Goal: Task Accomplishment & Management: Manage account settings

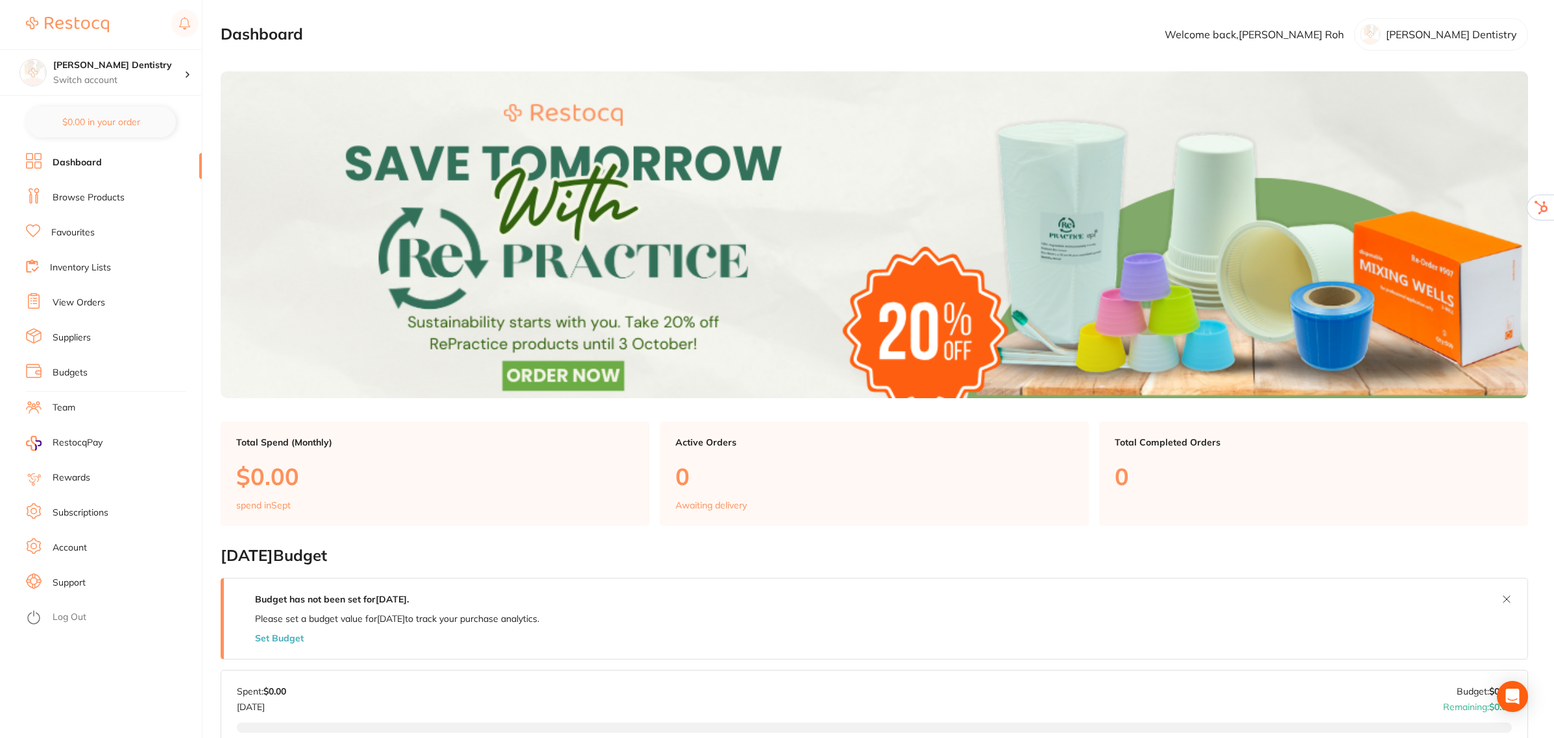
click at [73, 541] on li "Account" at bounding box center [114, 548] width 176 height 19
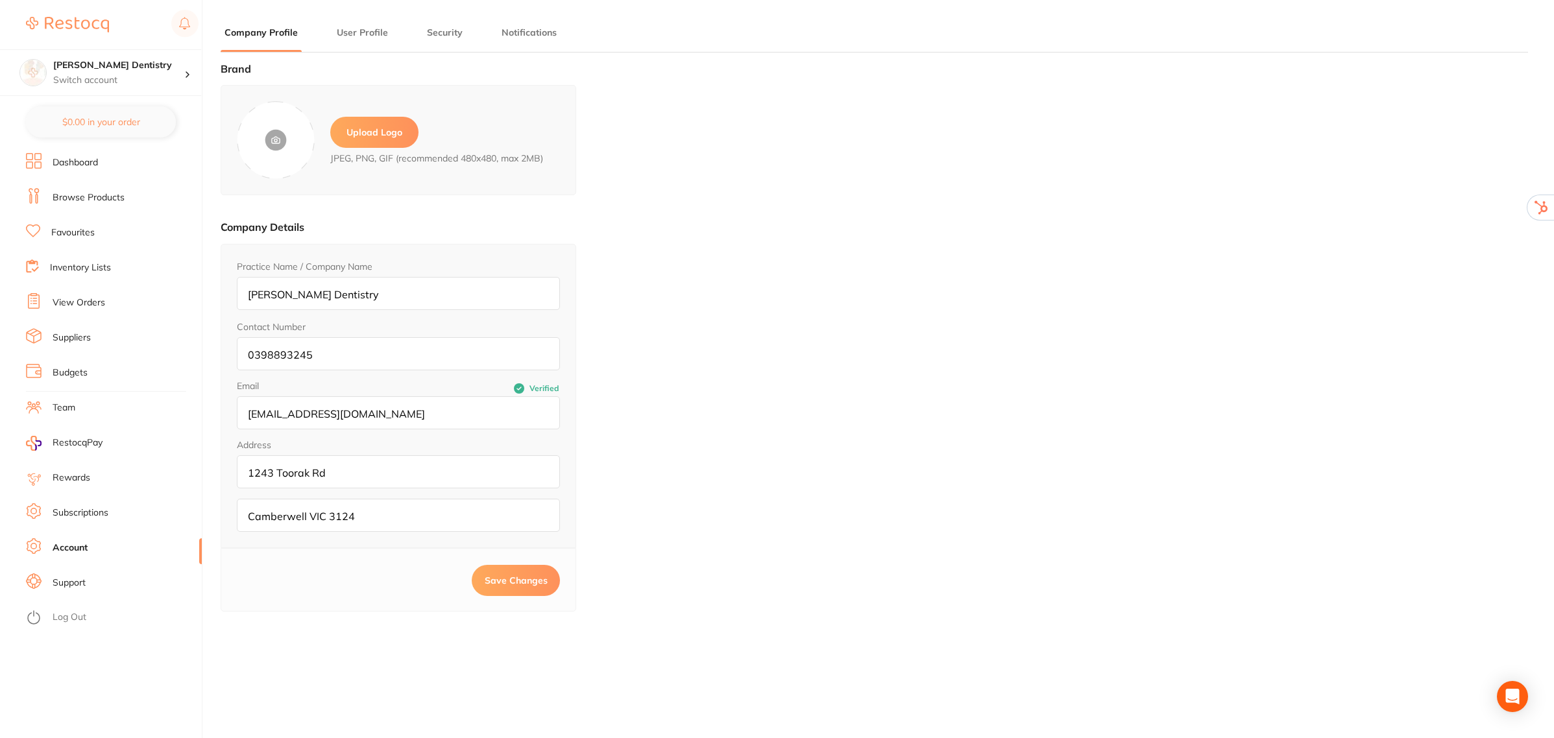
type input "Simon"
type input "Roh"
type input "reception@hartwelldentistry.com.au"
click at [351, 138] on label "Upload Logo" at bounding box center [374, 132] width 88 height 31
click at [0, 0] on input "file" at bounding box center [0, 0] width 0 height 0
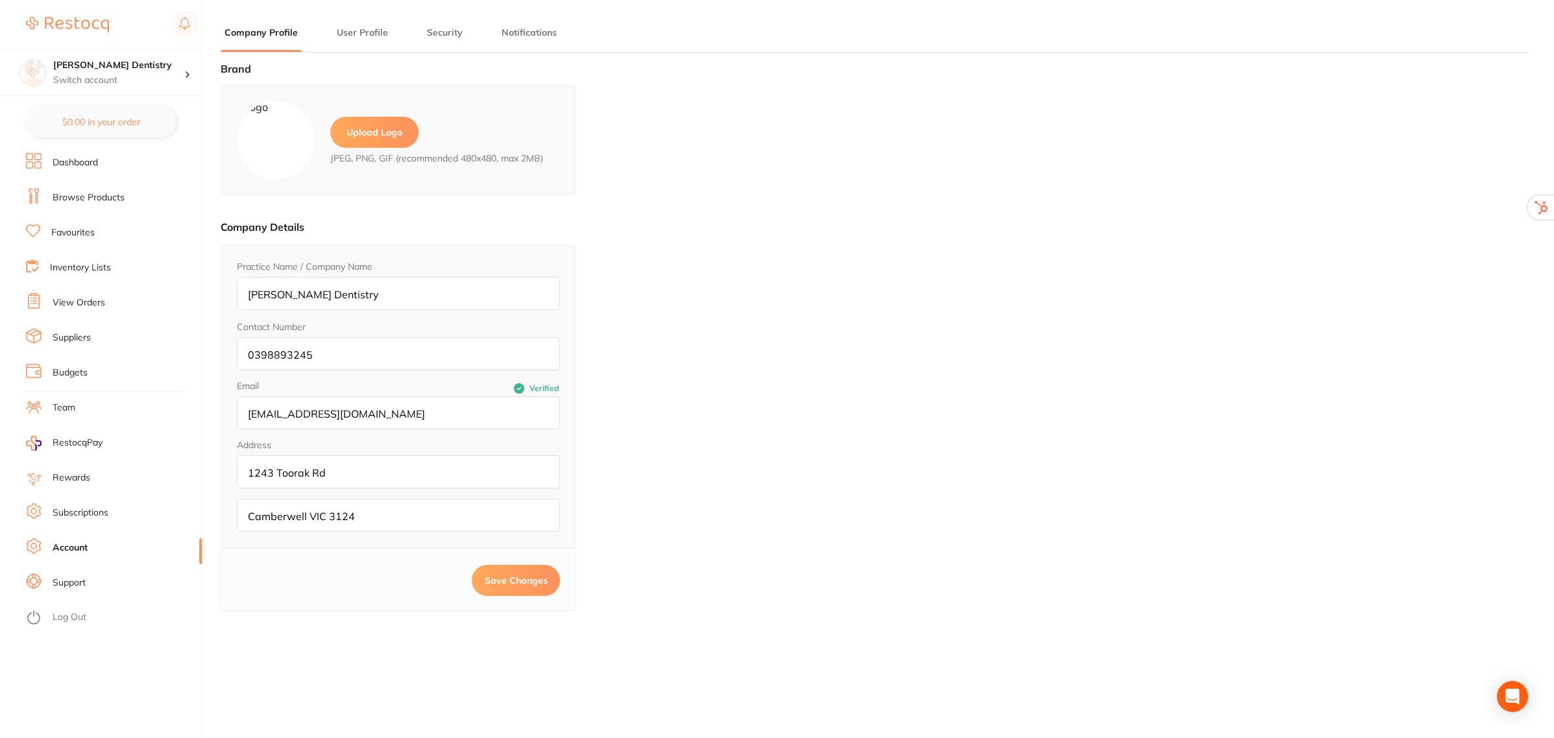
click at [491, 582] on span "Save Changes" at bounding box center [516, 581] width 63 height 12
click at [63, 608] on li "Log Out" at bounding box center [112, 617] width 172 height 19
